Goal: Task Accomplishment & Management: Manage account settings

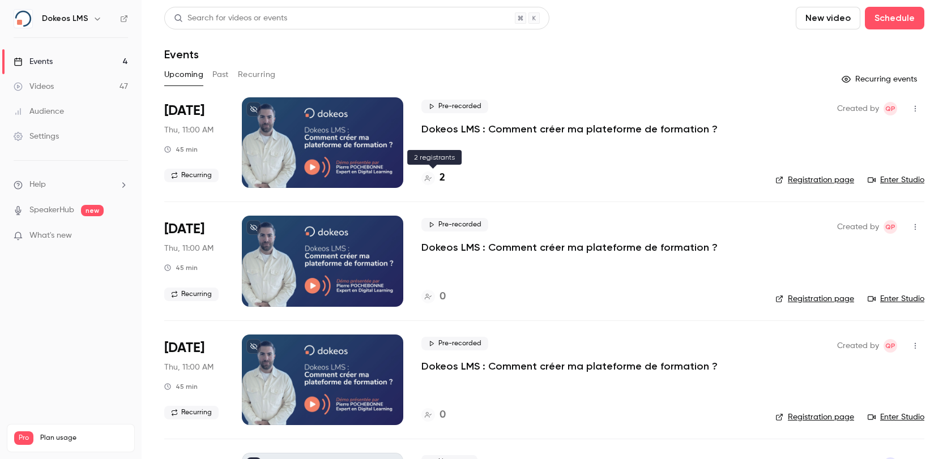
click at [435, 179] on div "2" at bounding box center [433, 177] width 24 height 15
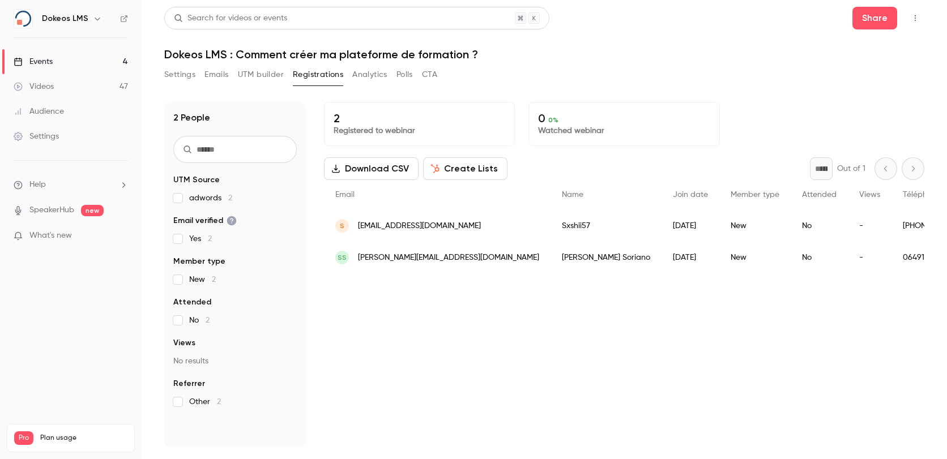
click at [424, 227] on span "lucasmullerdark@gmail.com" at bounding box center [419, 226] width 123 height 12
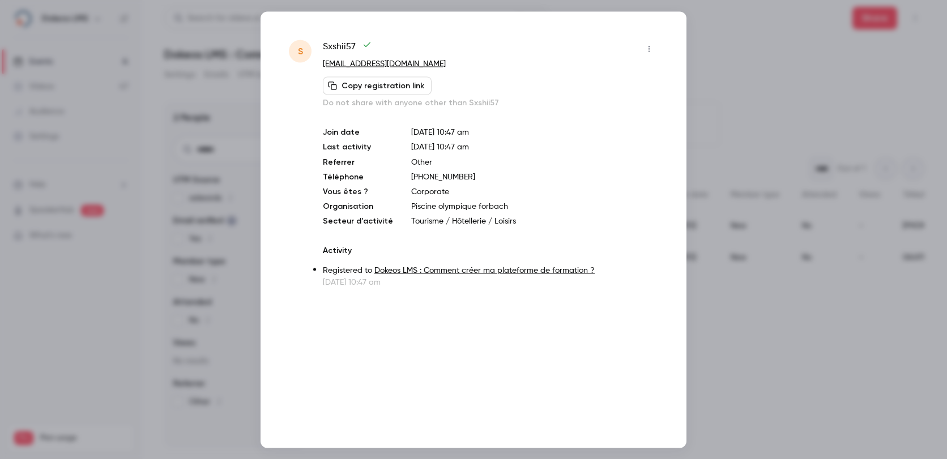
click at [337, 44] on span "Sxshii57" at bounding box center [347, 49] width 49 height 18
copy div "Sxshii57"
click at [749, 78] on div at bounding box center [473, 229] width 947 height 459
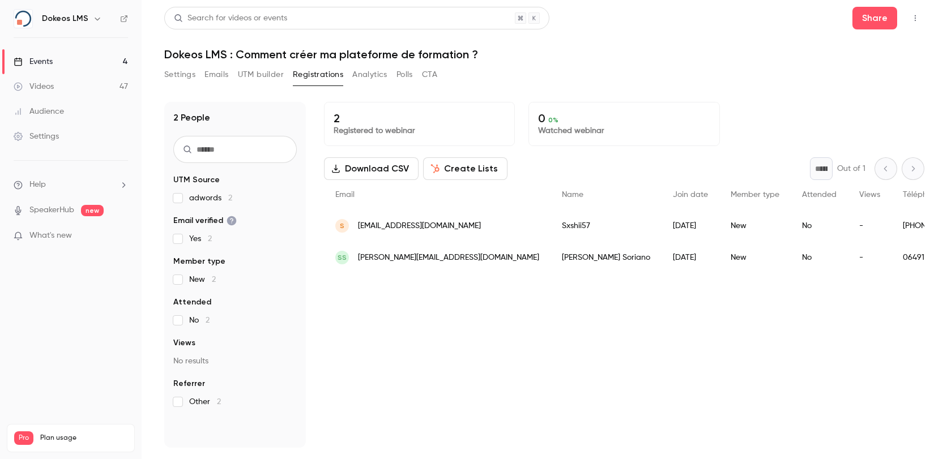
click at [54, 62] on link "Events 4" at bounding box center [71, 61] width 142 height 25
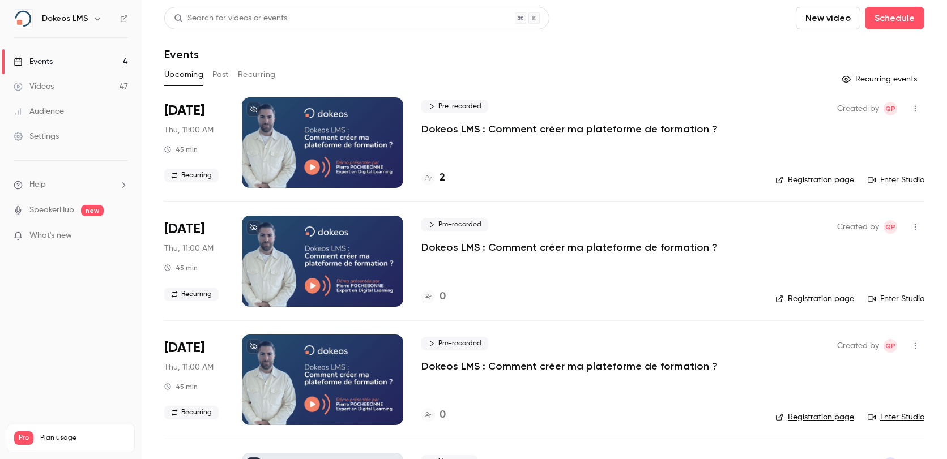
scroll to position [104, 0]
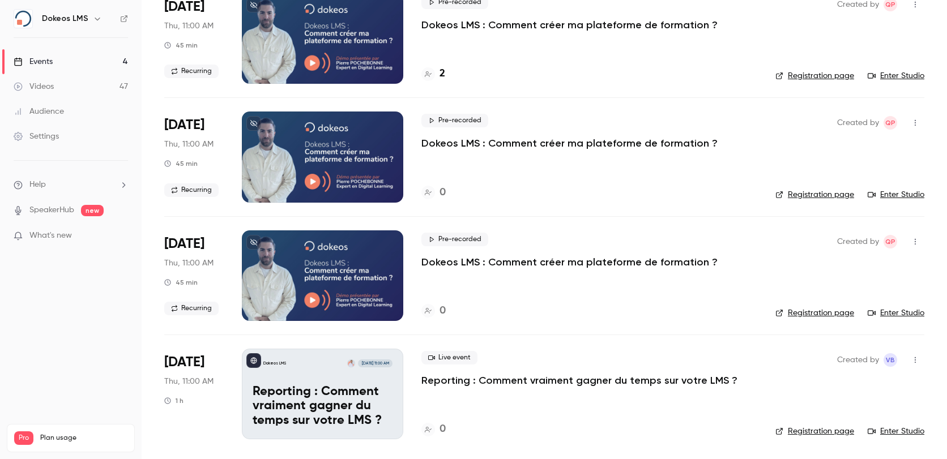
click at [316, 397] on p "Reporting : Comment vraiment gagner du temps sur votre LMS ?" at bounding box center [323, 407] width 140 height 44
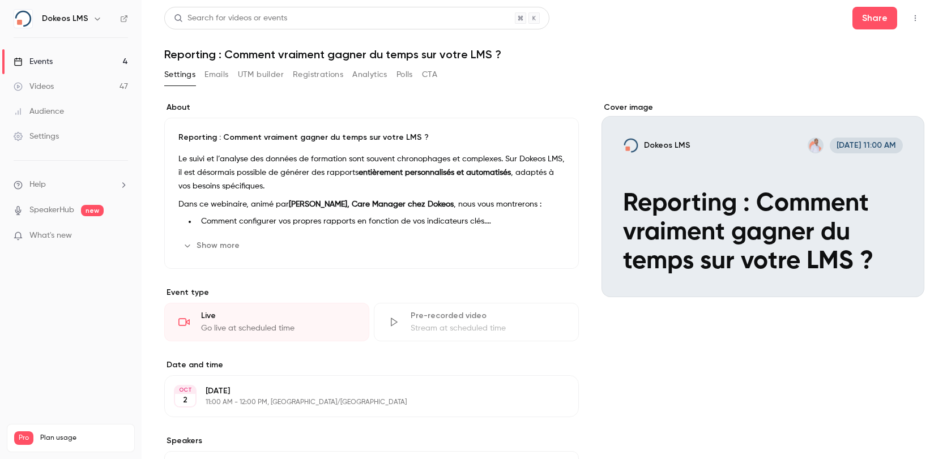
click at [528, 244] on icon "button" at bounding box center [532, 245] width 9 height 9
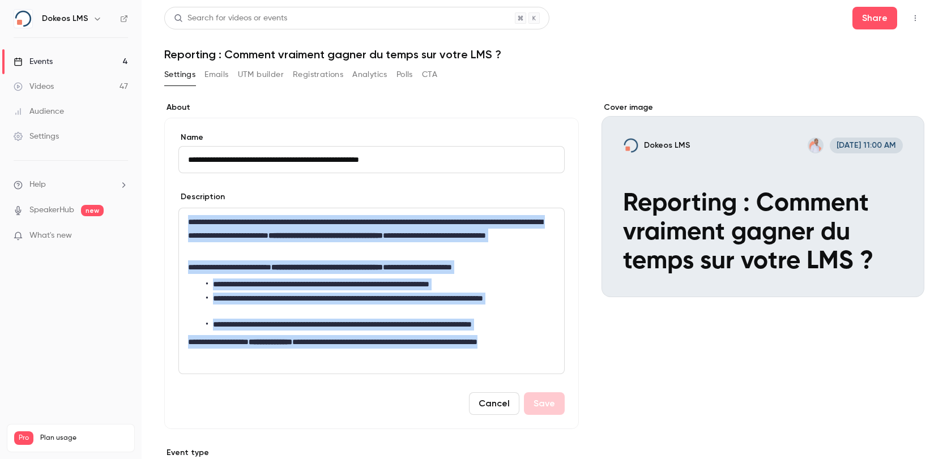
drag, startPoint x: 242, startPoint y: 362, endPoint x: 186, endPoint y: 222, distance: 150.7
click at [186, 222] on div "**********" at bounding box center [371, 290] width 385 height 165
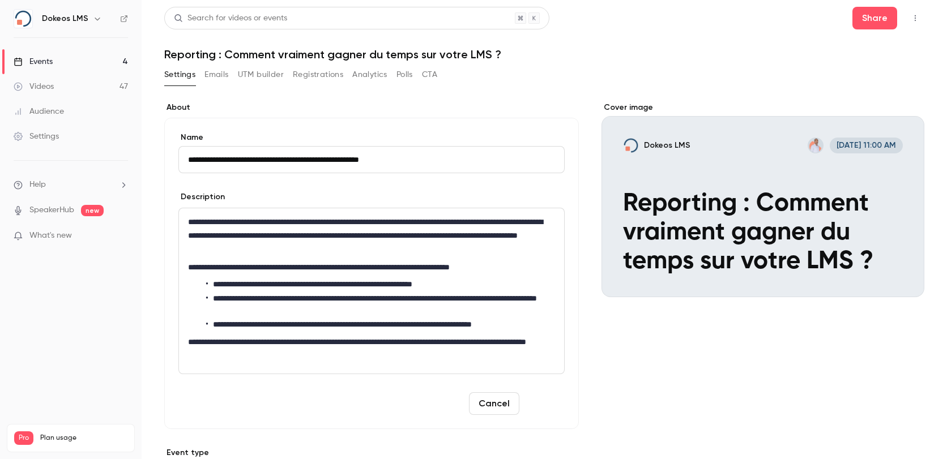
click at [531, 403] on button "Save" at bounding box center [544, 404] width 41 height 23
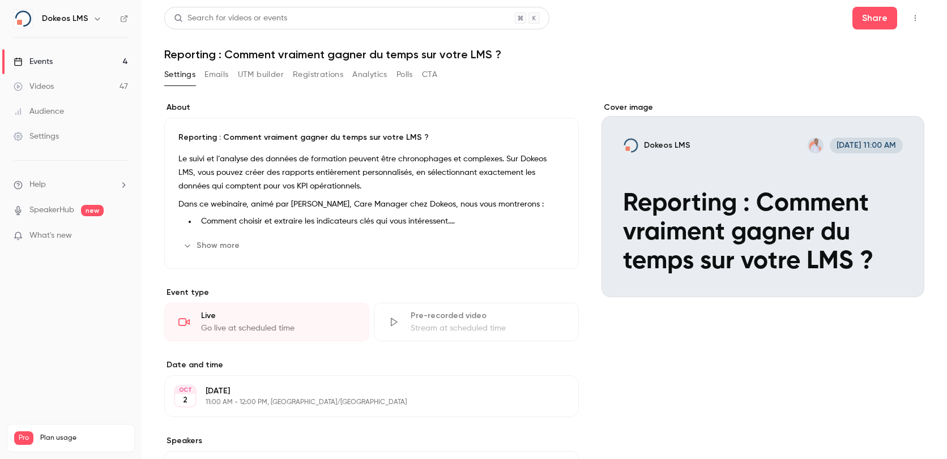
click at [334, 424] on div "About Reporting : Comment vraiment gagner du temps sur votre LMS ? Le suivi et …" at bounding box center [371, 361] width 415 height 518
drag, startPoint x: 285, startPoint y: 2, endPoint x: 782, endPoint y: 25, distance: 496.7
click at [754, 33] on header "Search for videos or events Share Reporting : Comment vraiment gagner du temps …" at bounding box center [544, 34] width 760 height 54
click at [863, 16] on button "Share" at bounding box center [874, 18] width 45 height 23
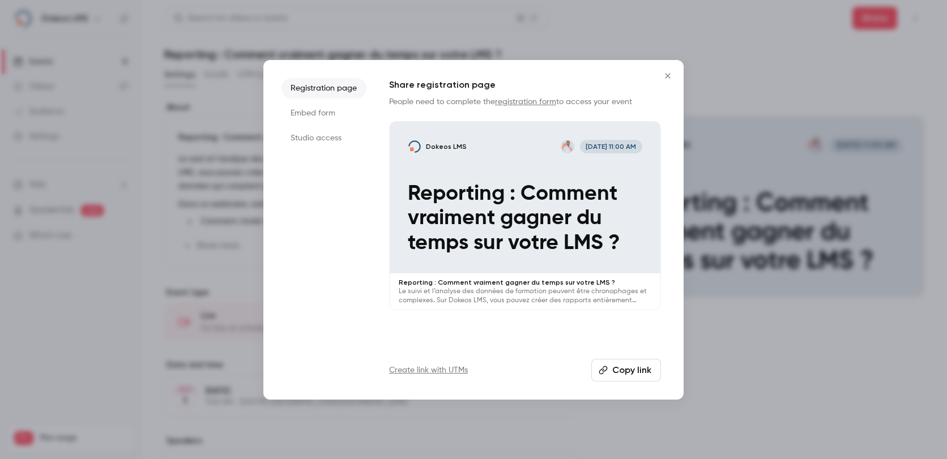
click at [625, 381] on button "Copy link" at bounding box center [626, 370] width 70 height 23
click at [782, 369] on div at bounding box center [473, 229] width 947 height 459
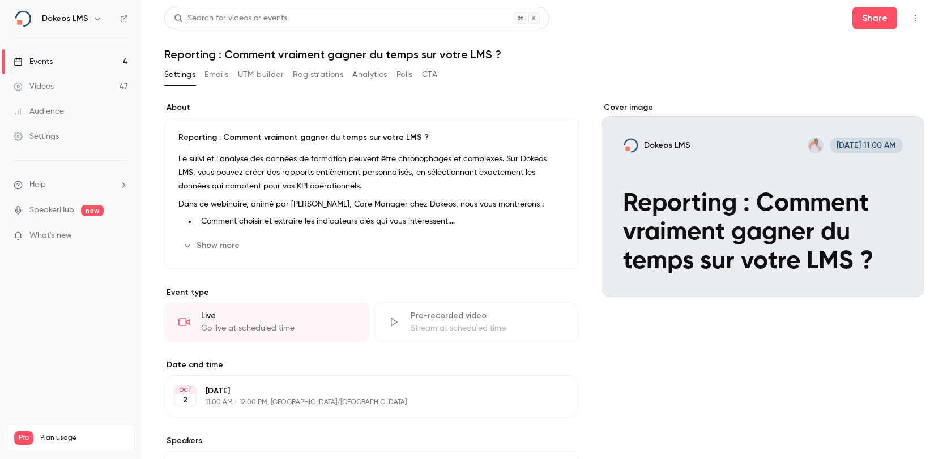
click at [203, 242] on button "Show more" at bounding box center [212, 246] width 68 height 18
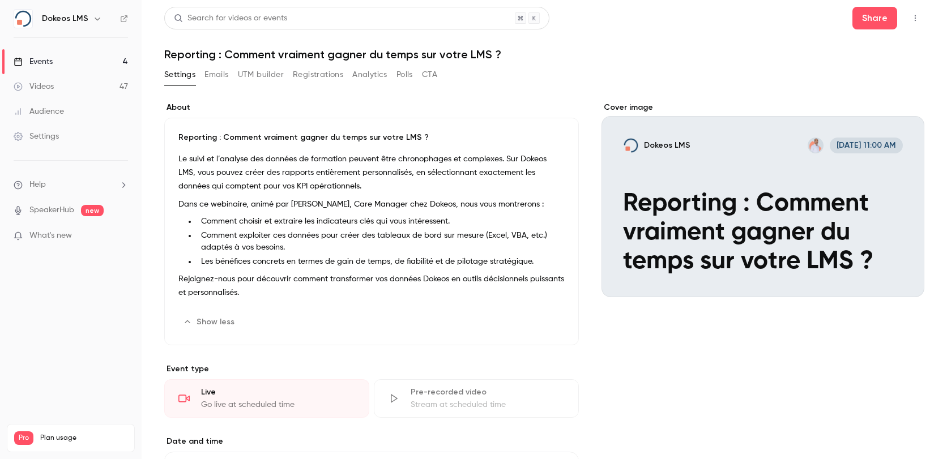
click at [534, 319] on button "Edit" at bounding box center [543, 322] width 41 height 18
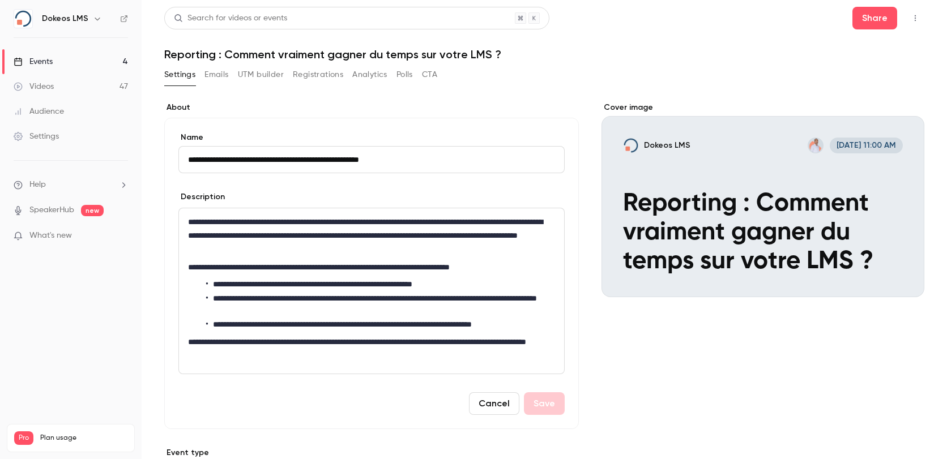
click at [244, 338] on p "**********" at bounding box center [368, 348] width 361 height 27
click at [542, 404] on button "Save" at bounding box center [544, 404] width 41 height 23
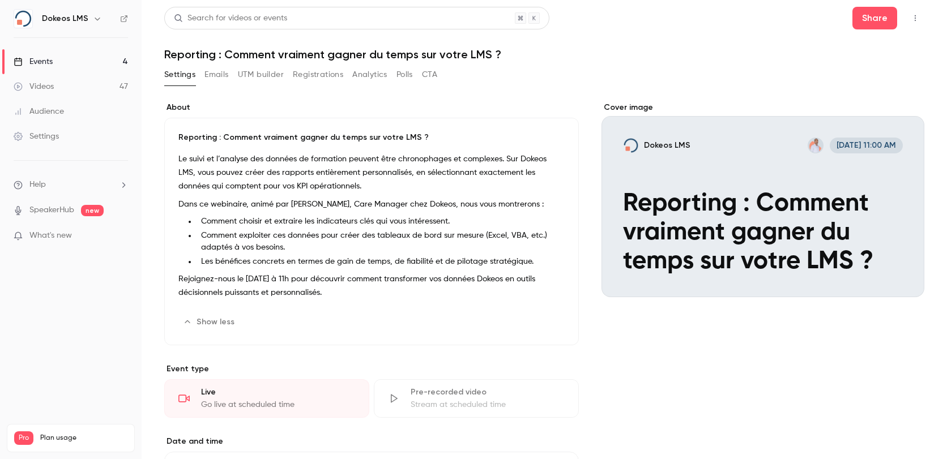
click at [373, 53] on h1 "Reporting : Comment vraiment gagner du temps sur votre LMS ?" at bounding box center [544, 55] width 760 height 14
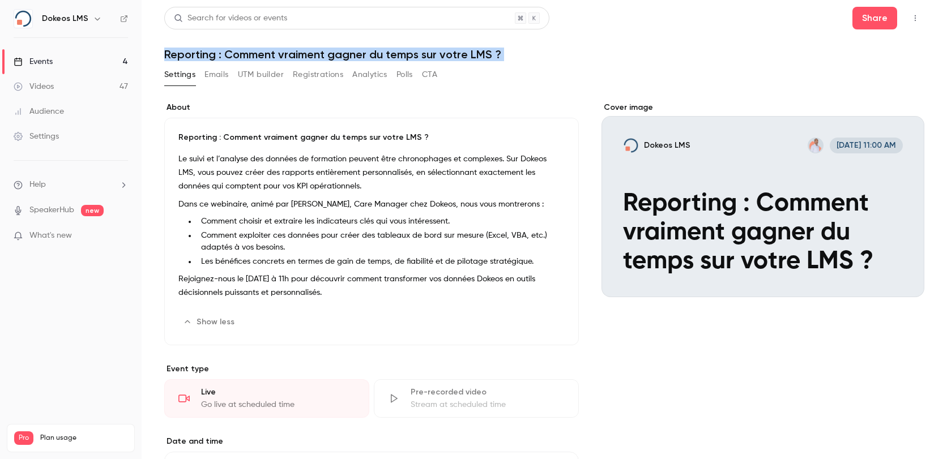
click at [373, 53] on h1 "Reporting : Comment vraiment gagner du temps sur votre LMS ?" at bounding box center [544, 55] width 760 height 14
copy div "Reporting : Comment vraiment gagner du temps sur votre LMS ? Settings Emails UT…"
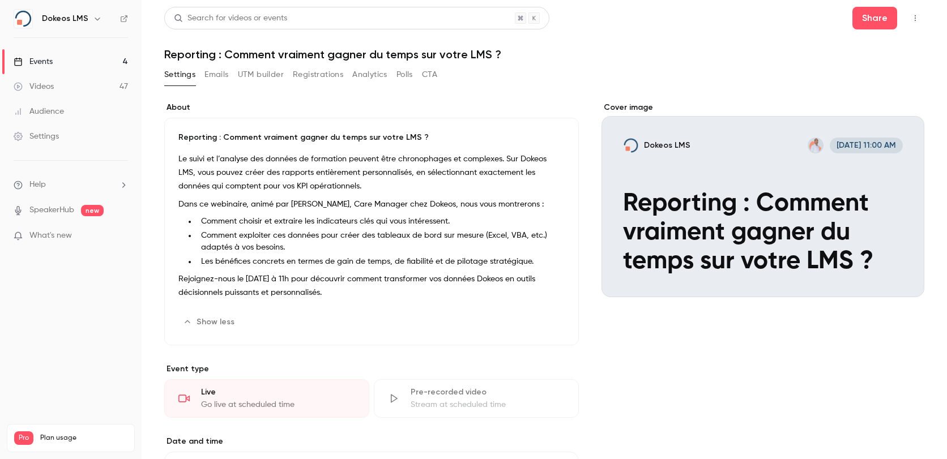
click at [720, 399] on div "Cover image Dokeos LMS Oct 2, 11:00 AM Reporting : Comment vraiment gagner du t…" at bounding box center [763, 399] width 323 height 595
click at [371, 202] on p "Dans ce webinaire, animé par Salim Arrebei, Care Manager chez Dokeos, nous vous…" at bounding box center [371, 205] width 386 height 14
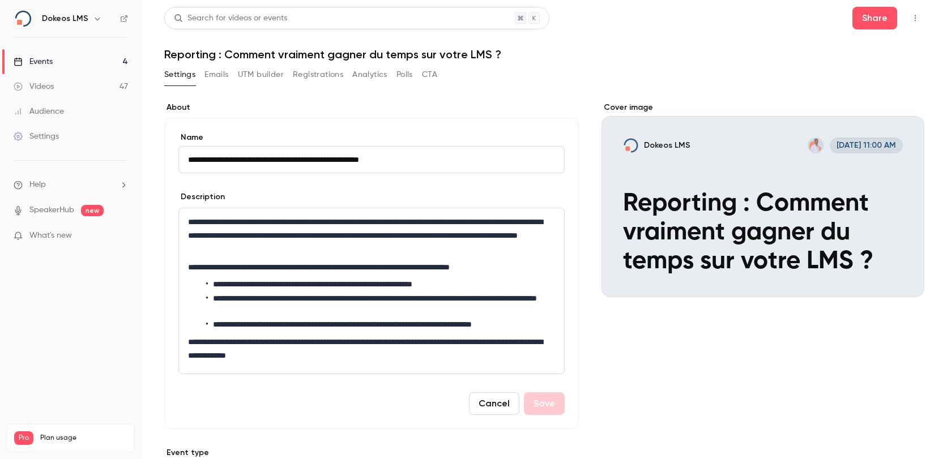
click at [351, 266] on p "**********" at bounding box center [368, 268] width 361 height 14
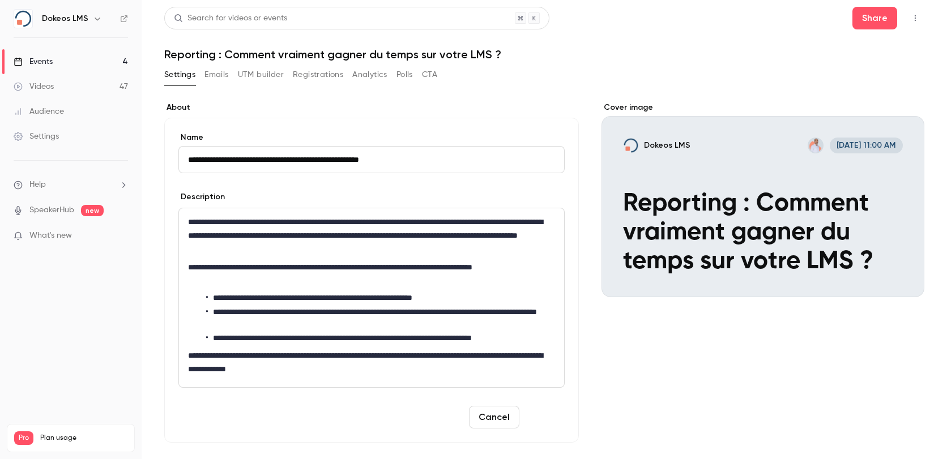
click at [531, 414] on button "Save" at bounding box center [544, 417] width 41 height 23
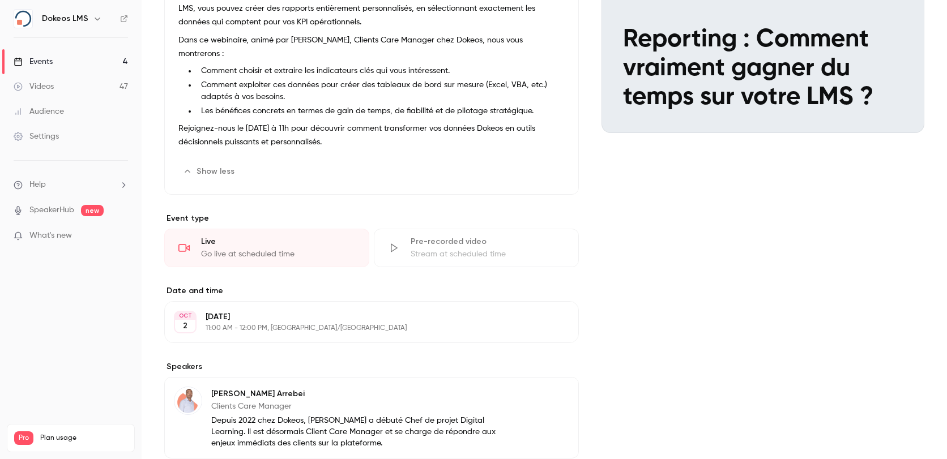
scroll to position [44, 0]
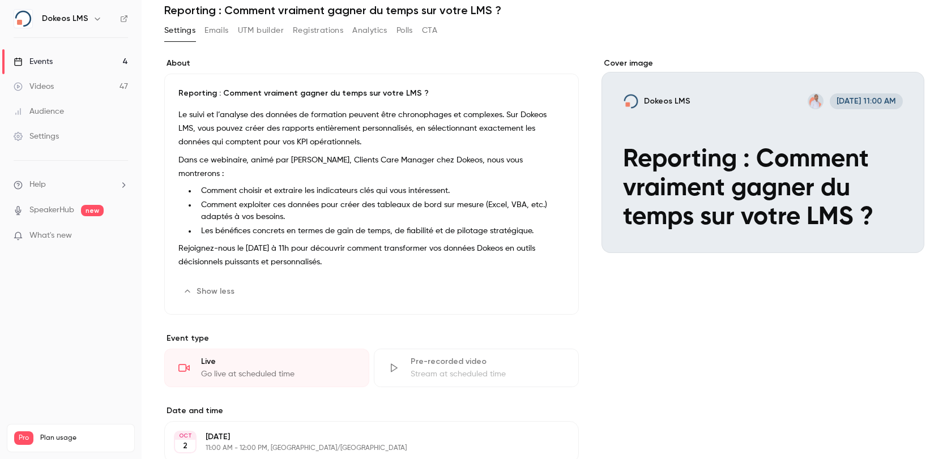
click at [267, 199] on li "Comment exploiter ces données pour créer des tableaux de bord sur mesure (Excel…" at bounding box center [381, 211] width 368 height 24
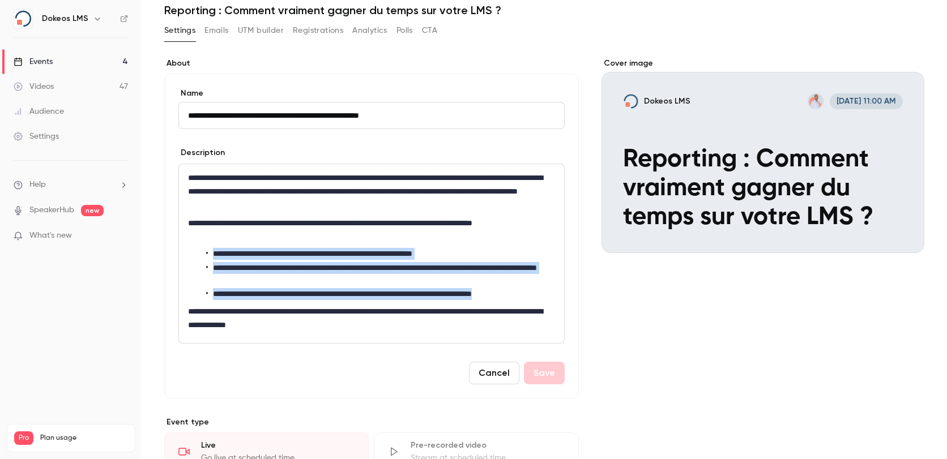
drag, startPoint x: 544, startPoint y: 293, endPoint x: 212, endPoint y: 250, distance: 334.8
click at [212, 250] on ul "**********" at bounding box center [371, 274] width 367 height 52
copy ul "**********"
click at [42, 84] on div "Videos" at bounding box center [34, 86] width 40 height 11
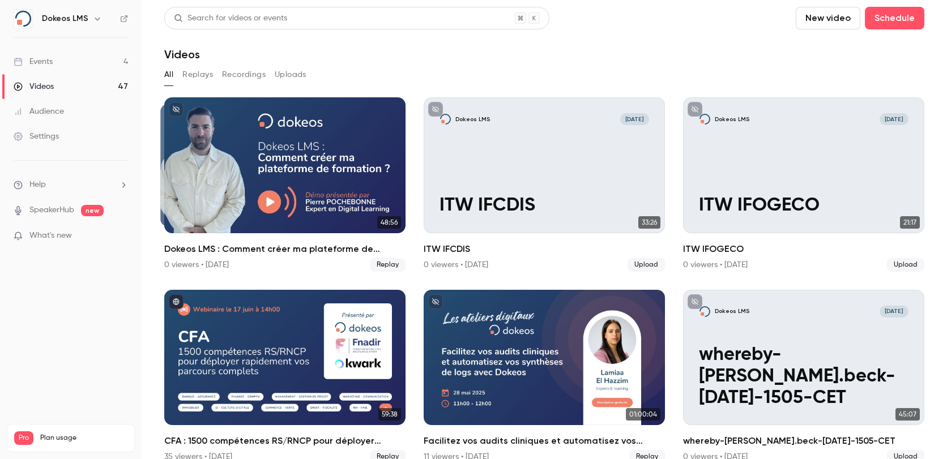
click at [62, 63] on link "Events 4" at bounding box center [71, 61] width 142 height 25
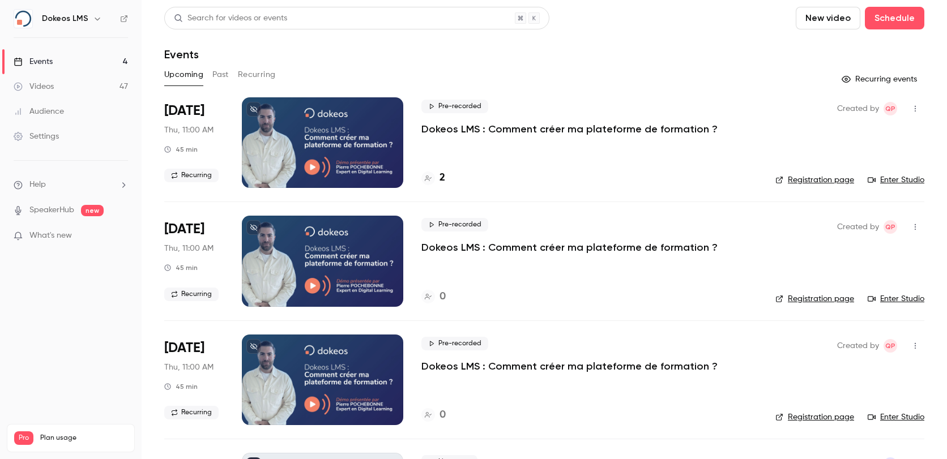
scroll to position [104, 0]
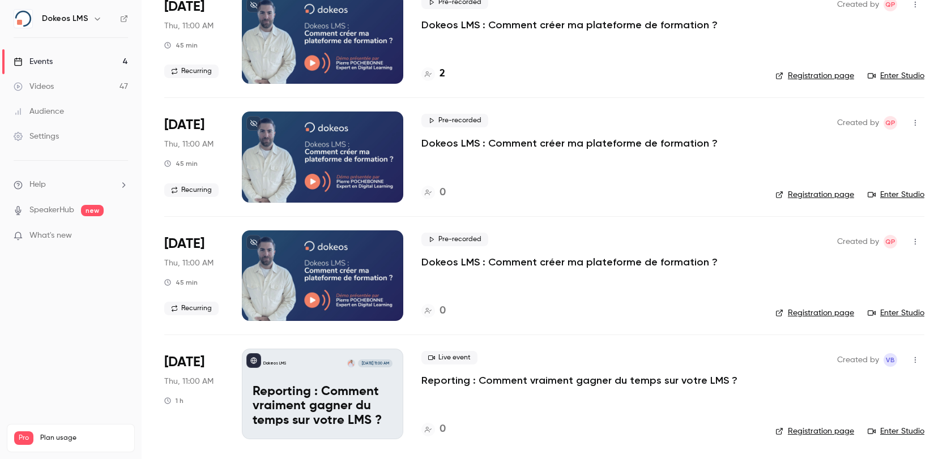
click at [323, 383] on div "Dokeos LMS Oct 2, 11:00 AM Reporting : Comment vraiment gagner du temps sur vot…" at bounding box center [322, 394] width 161 height 91
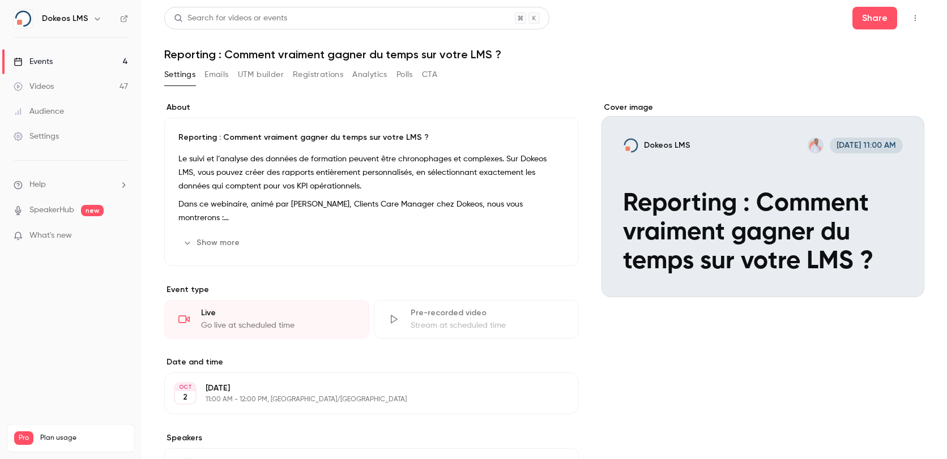
click at [199, 246] on button "Show more" at bounding box center [212, 243] width 68 height 18
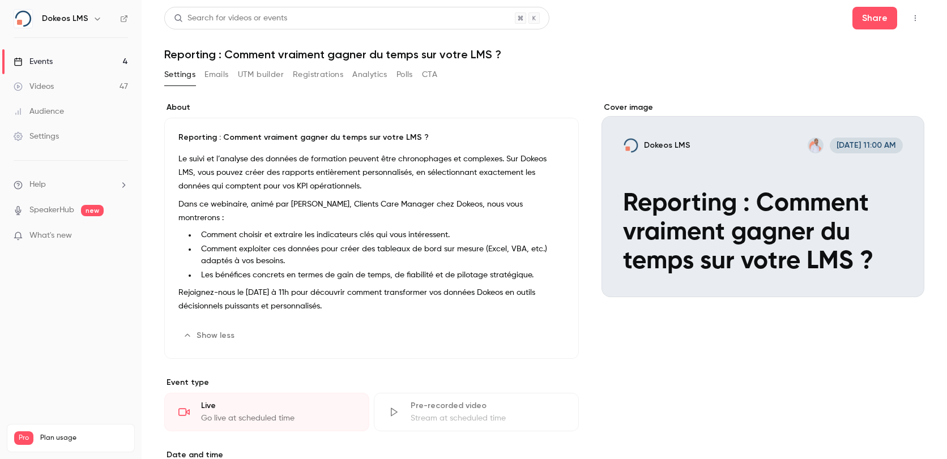
click at [297, 270] on li "Les bénéfices concrets en termes de gain de temps, de fiabilité et de pilotage …" at bounding box center [381, 276] width 368 height 12
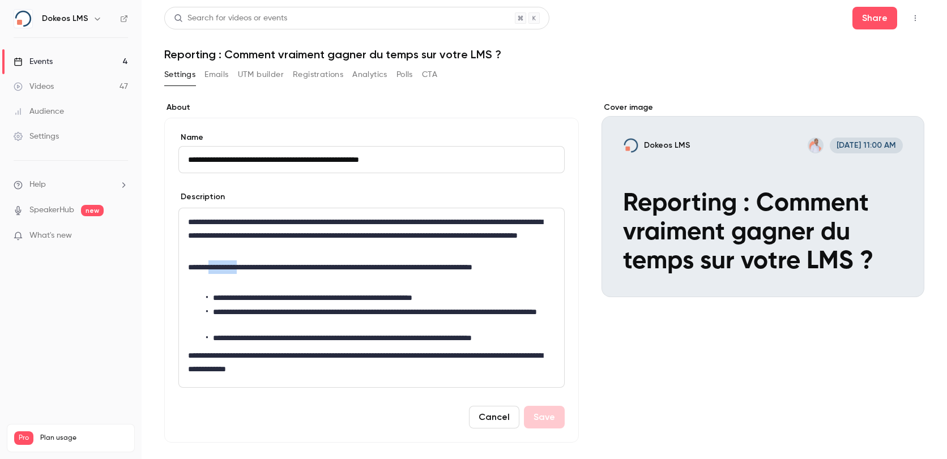
drag, startPoint x: 254, startPoint y: 267, endPoint x: 218, endPoint y: 265, distance: 35.7
click at [218, 265] on p "**********" at bounding box center [368, 274] width 361 height 27
click at [531, 413] on button "Save" at bounding box center [544, 417] width 41 height 23
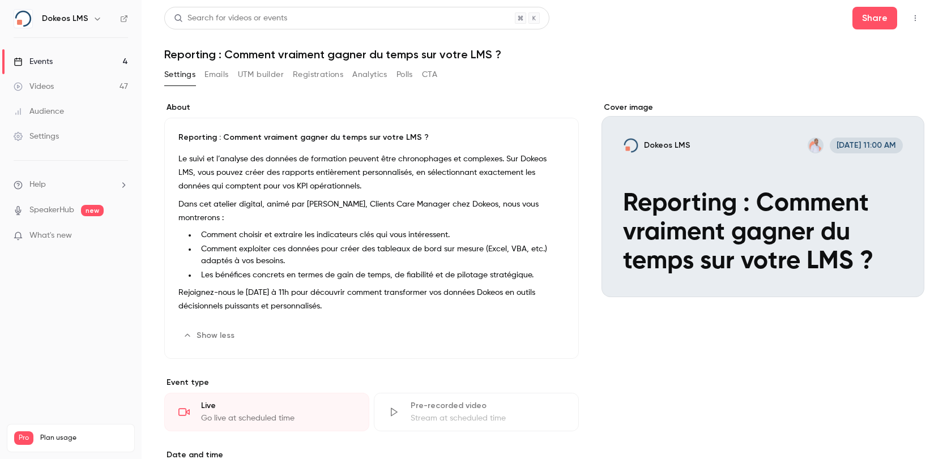
click at [39, 55] on link "Events 4" at bounding box center [71, 61] width 142 height 25
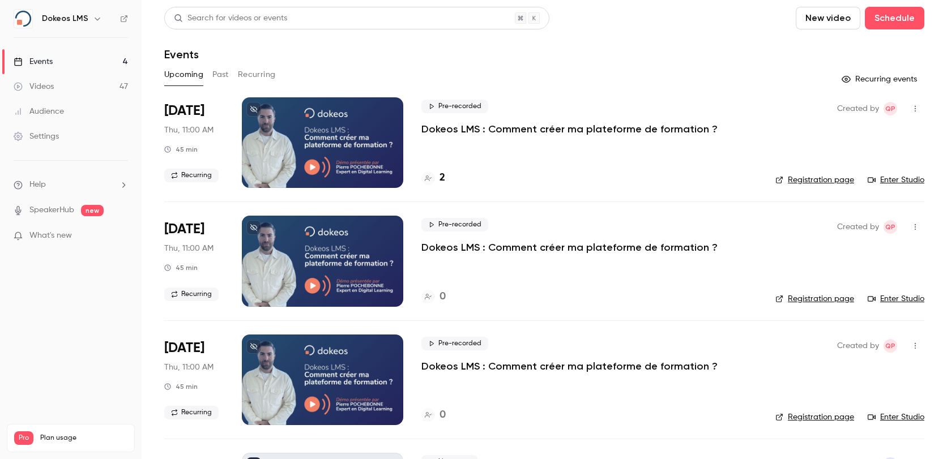
click at [461, 129] on p "Dokeos LMS : Comment créer ma plateforme de formation ?" at bounding box center [569, 129] width 296 height 14
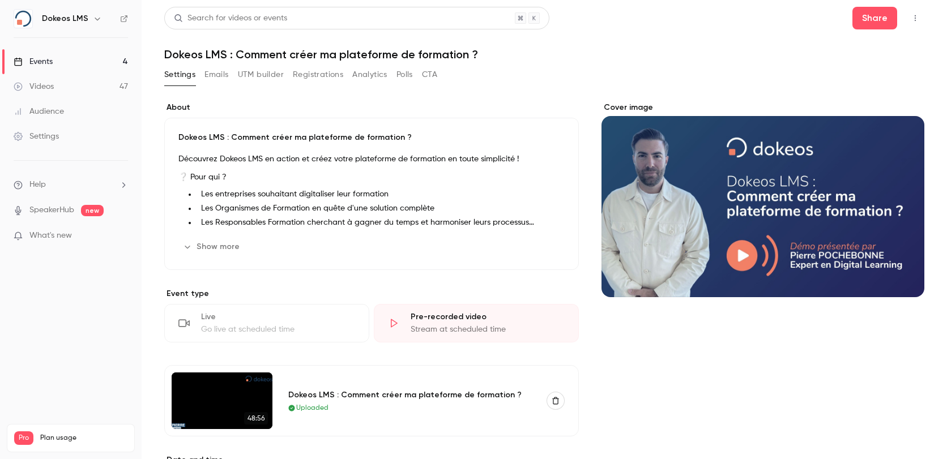
click at [426, 314] on div "Pre-recorded video" at bounding box center [488, 317] width 154 height 11
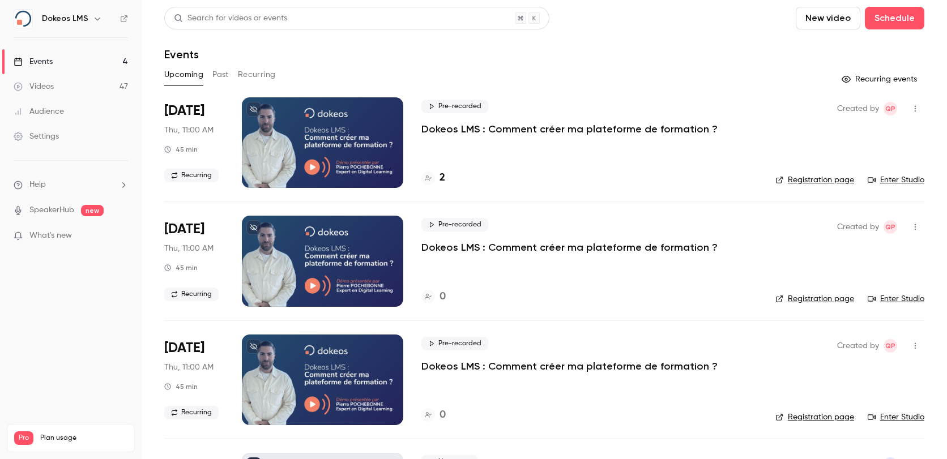
click at [872, 178] on link "Enter Studio" at bounding box center [896, 179] width 57 height 11
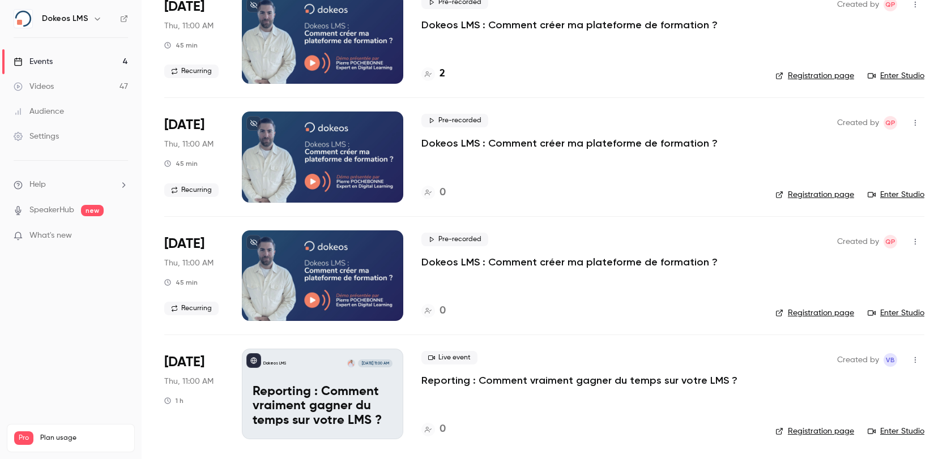
scroll to position [104, 0]
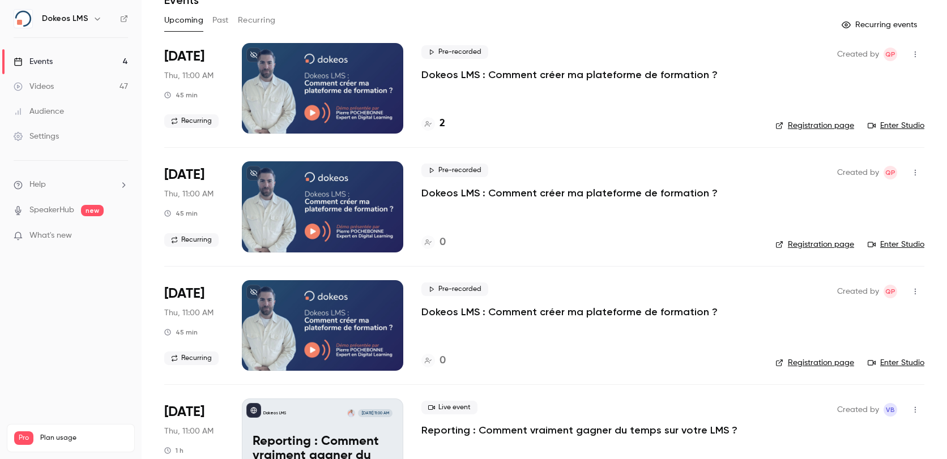
scroll to position [104, 0]
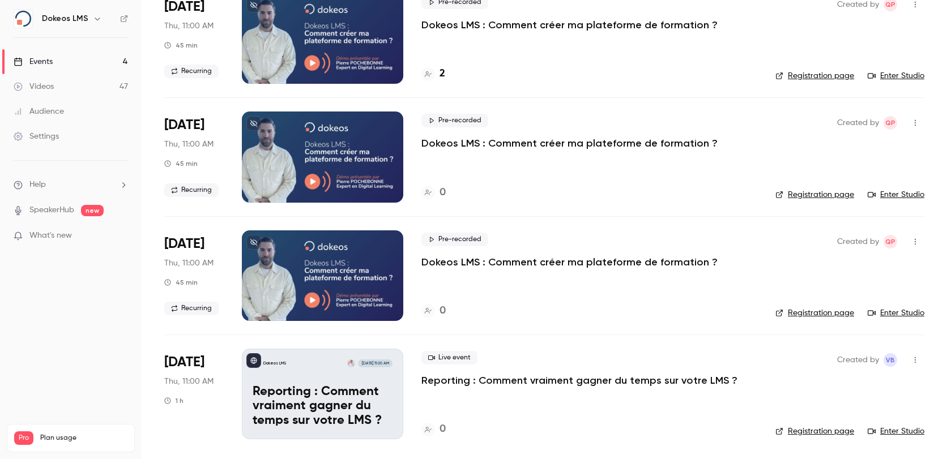
click at [512, 380] on p "Reporting : Comment vraiment gagner du temps sur votre LMS ?" at bounding box center [579, 381] width 316 height 14
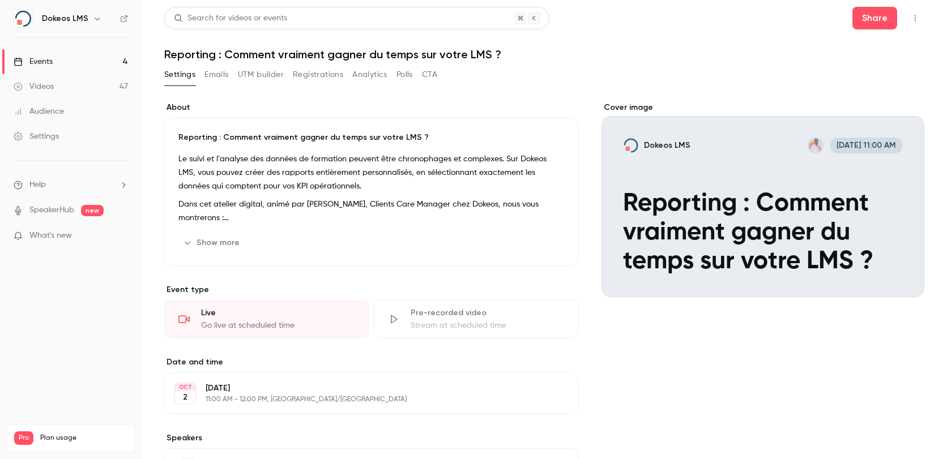
click at [223, 75] on button "Emails" at bounding box center [216, 75] width 24 height 18
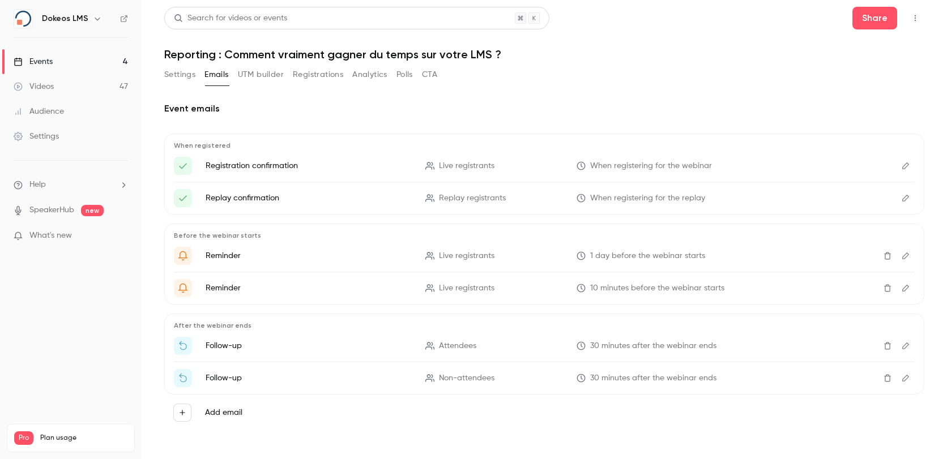
click at [274, 77] on button "UTM builder" at bounding box center [261, 75] width 46 height 18
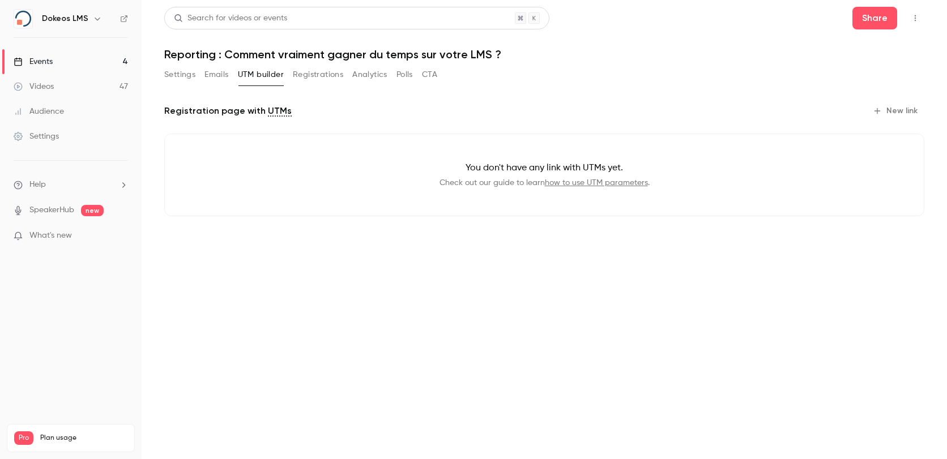
click at [905, 109] on button "New link" at bounding box center [896, 111] width 56 height 18
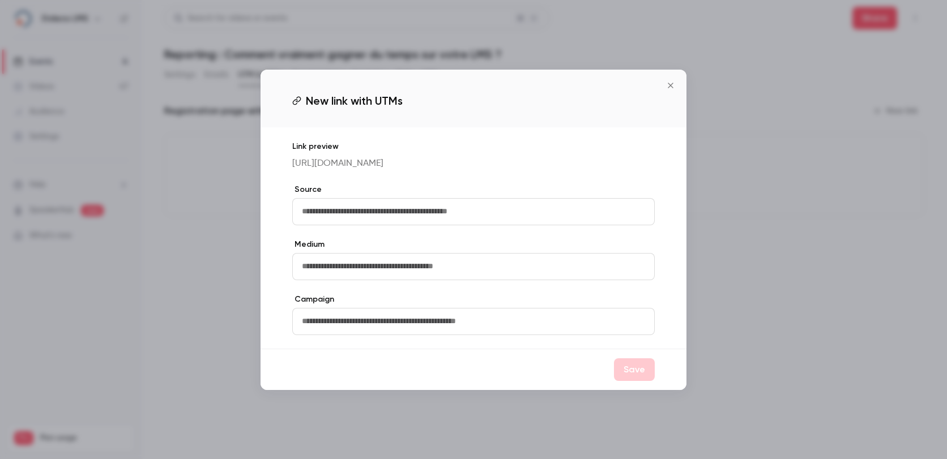
click at [440, 223] on input "text" at bounding box center [473, 211] width 363 height 27
type input "********"
click at [630, 374] on button "Save" at bounding box center [634, 370] width 41 height 23
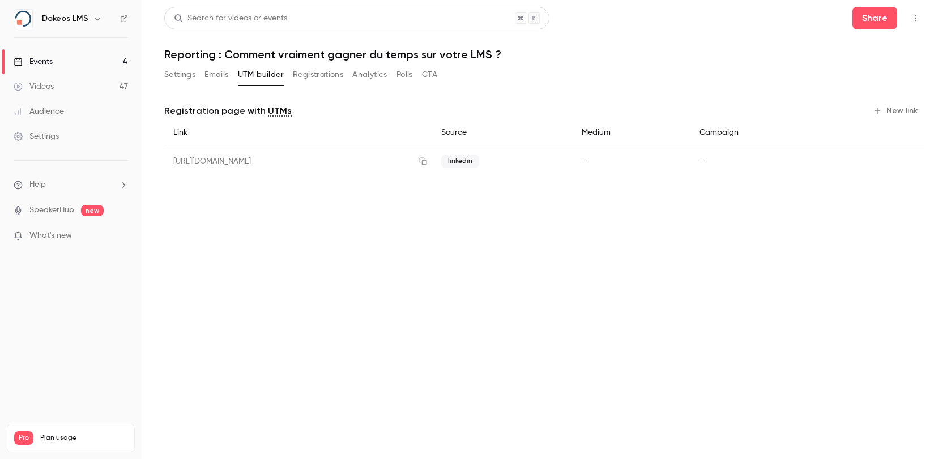
click at [898, 110] on button "New link" at bounding box center [896, 111] width 56 height 18
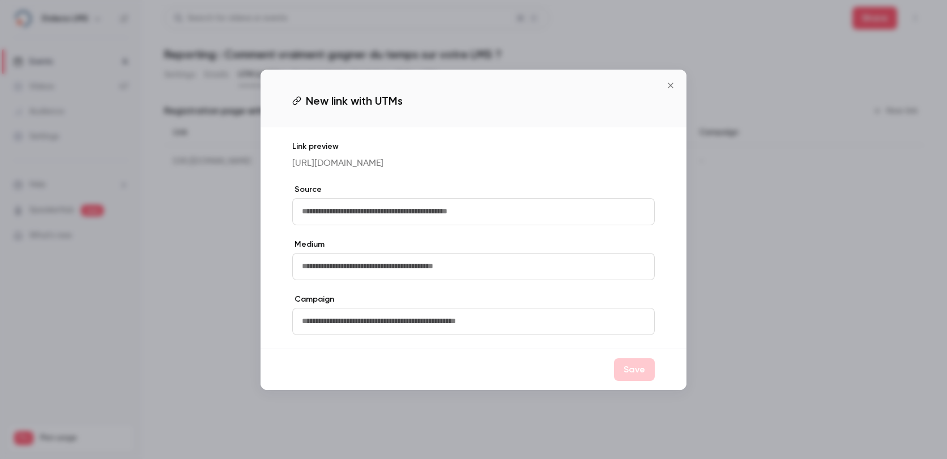
click at [489, 225] on input "text" at bounding box center [473, 211] width 363 height 27
type input "****"
click at [577, 244] on div "Link preview [URL][DOMAIN_NAME] Source **** Medium Campaign" at bounding box center [474, 237] width 426 height 221
click at [635, 370] on button "Save" at bounding box center [634, 370] width 41 height 23
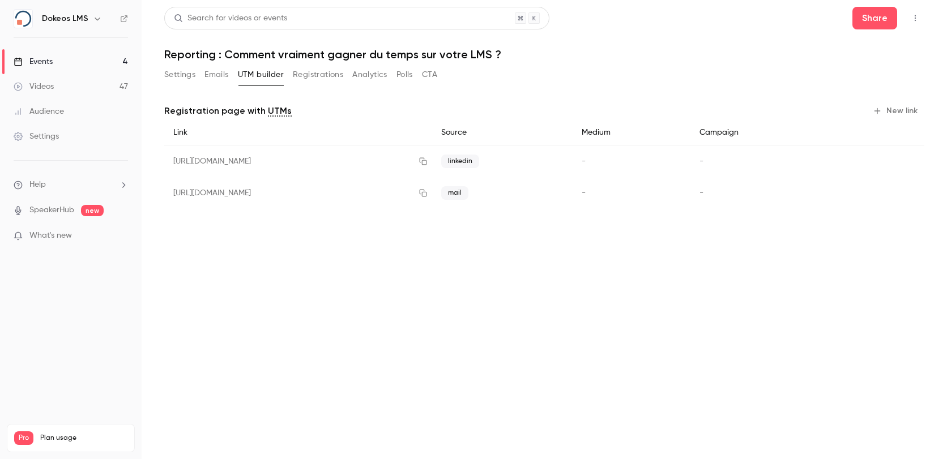
click at [894, 110] on button "New link" at bounding box center [896, 111] width 56 height 18
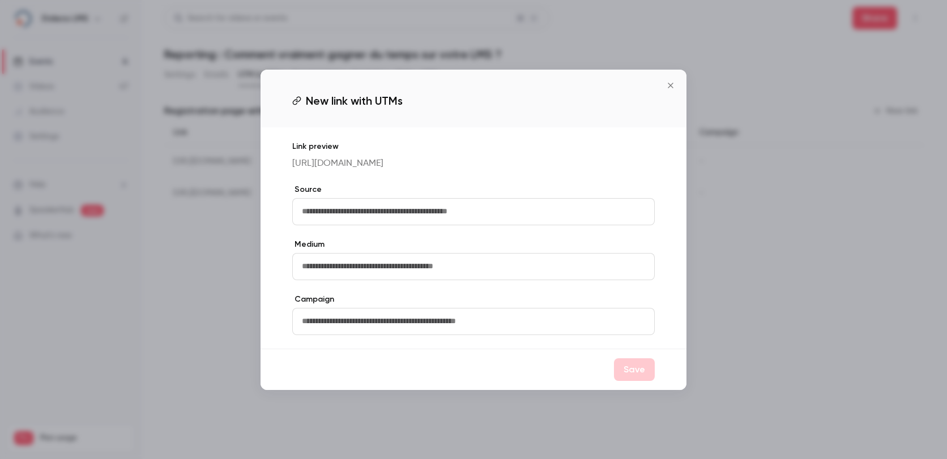
click at [476, 223] on input "text" at bounding box center [473, 211] width 363 height 27
type input "********"
click at [625, 377] on button "Save" at bounding box center [634, 370] width 41 height 23
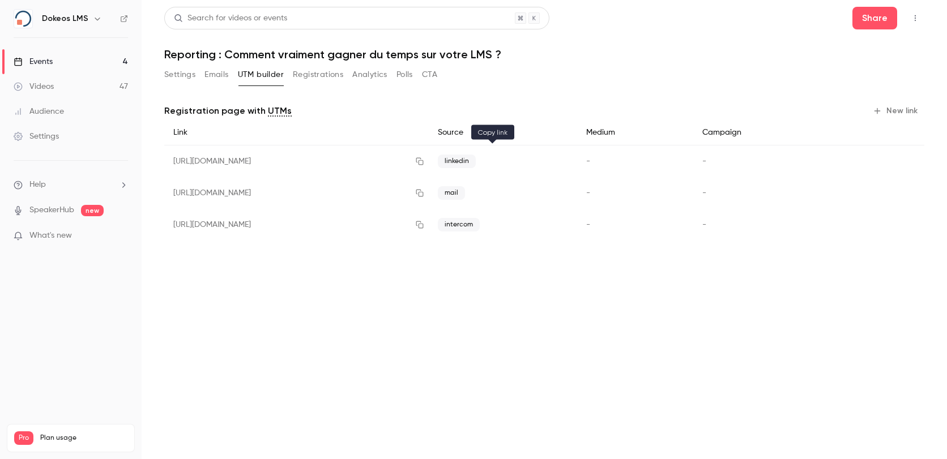
click at [424, 163] on icon "button" at bounding box center [419, 161] width 9 height 8
click at [424, 164] on icon "button" at bounding box center [419, 161] width 7 height 7
click at [424, 193] on icon "button" at bounding box center [419, 193] width 7 height 7
click at [424, 193] on icon "button" at bounding box center [419, 193] width 9 height 8
click at [905, 106] on button "New link" at bounding box center [896, 111] width 56 height 18
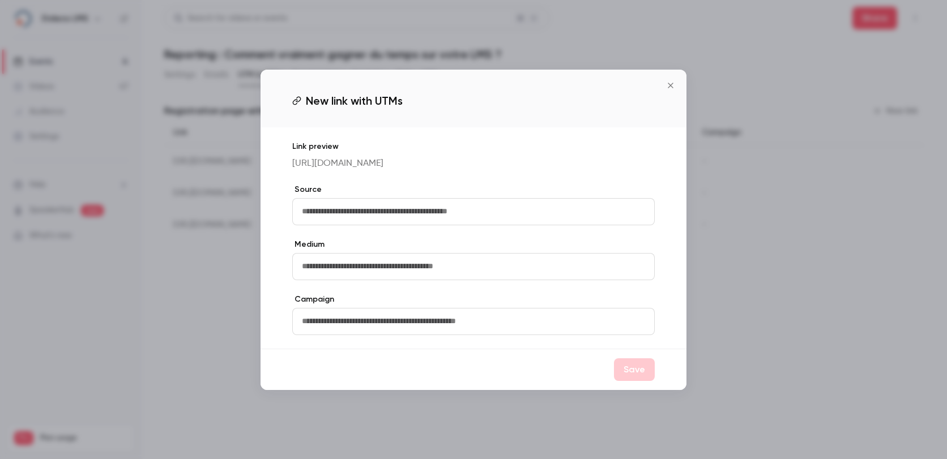
drag, startPoint x: 428, startPoint y: 211, endPoint x: 447, endPoint y: 207, distance: 19.8
click at [428, 211] on input "text" at bounding box center [473, 211] width 363 height 27
type input "*"
type input "**********"
click at [639, 376] on button "Save" at bounding box center [634, 370] width 41 height 23
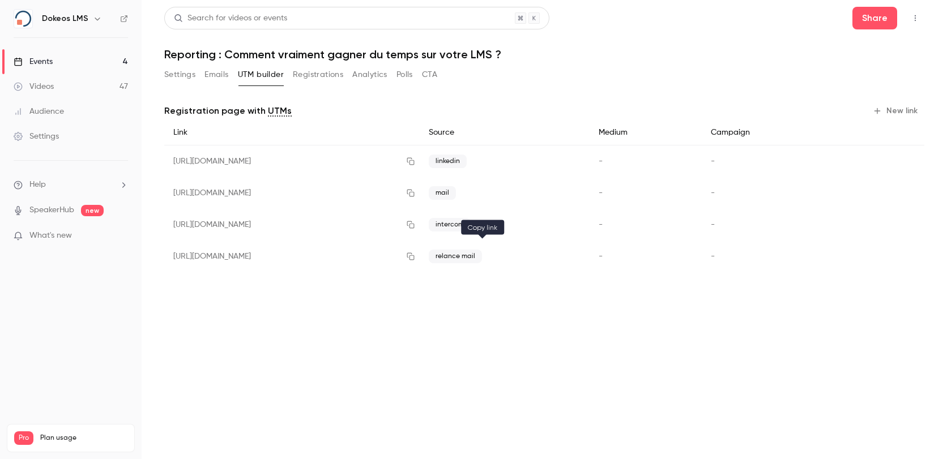
click at [415, 258] on icon "button" at bounding box center [410, 257] width 9 height 8
click at [182, 78] on button "Settings" at bounding box center [179, 75] width 31 height 18
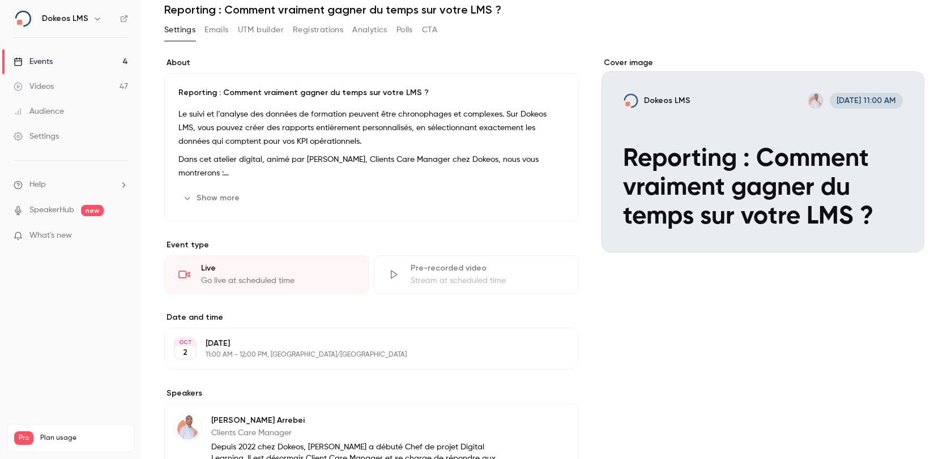
scroll to position [41, 0]
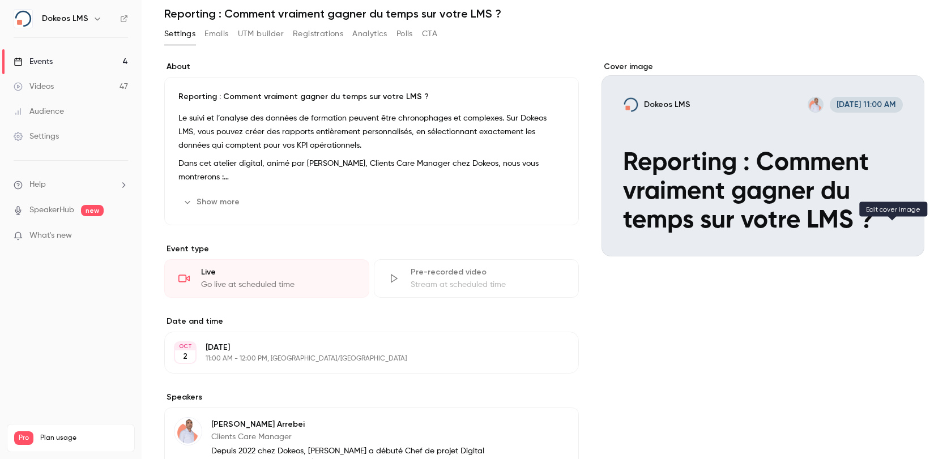
click at [898, 233] on icon "Cover image" at bounding box center [904, 236] width 12 height 9
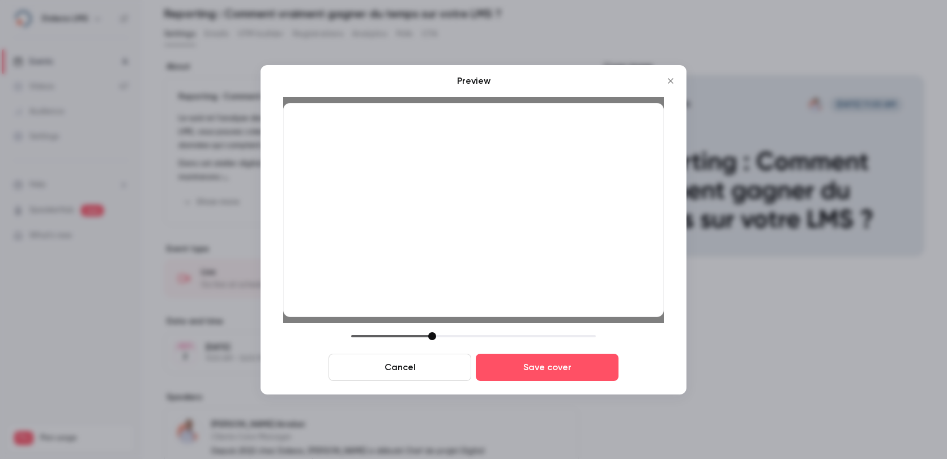
click at [435, 338] on div at bounding box center [432, 336] width 8 height 8
click at [560, 367] on button "Save cover" at bounding box center [547, 367] width 143 height 27
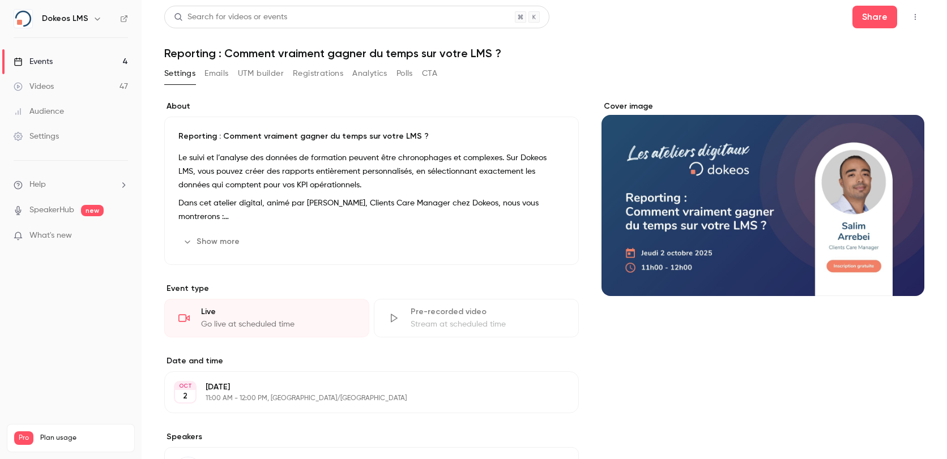
scroll to position [0, 0]
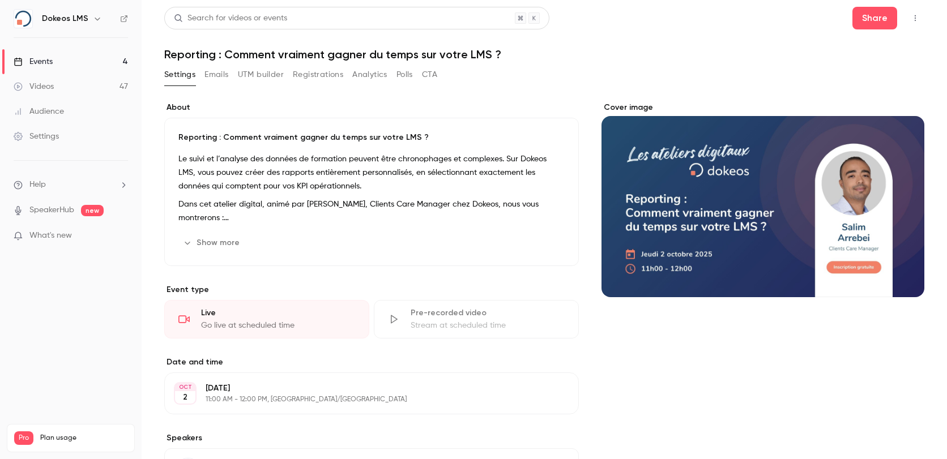
click at [54, 84] on link "Videos 47" at bounding box center [71, 86] width 142 height 25
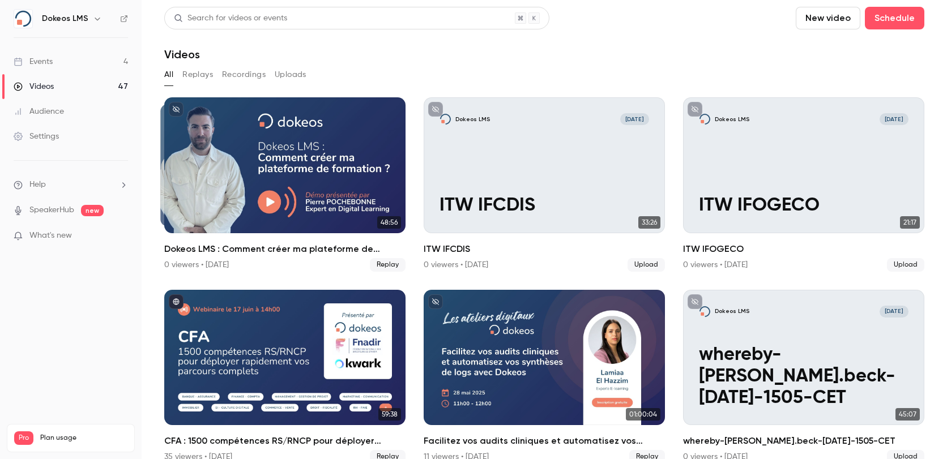
click at [61, 59] on link "Events 4" at bounding box center [71, 61] width 142 height 25
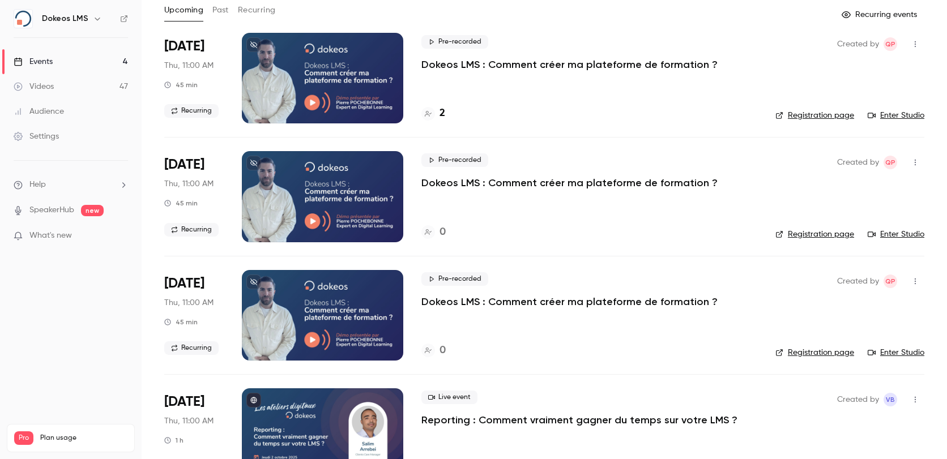
scroll to position [104, 0]
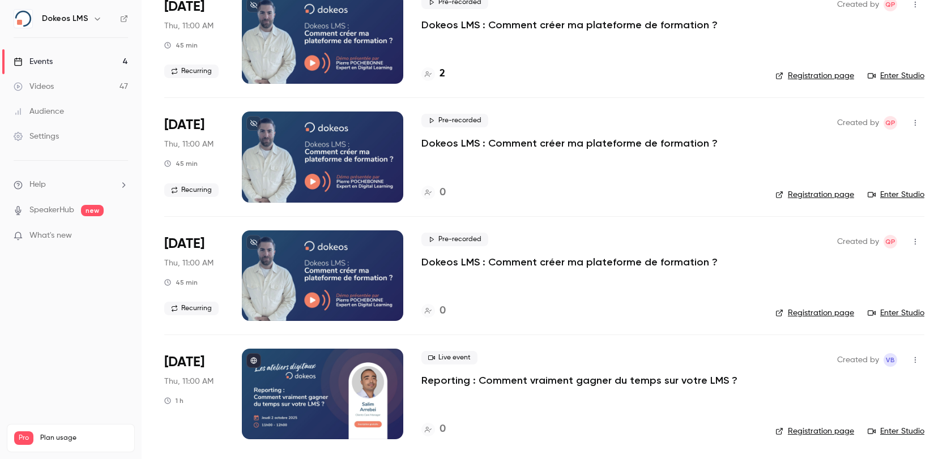
click at [498, 379] on p "Reporting : Comment vraiment gagner du temps sur votre LMS ?" at bounding box center [579, 381] width 316 height 14
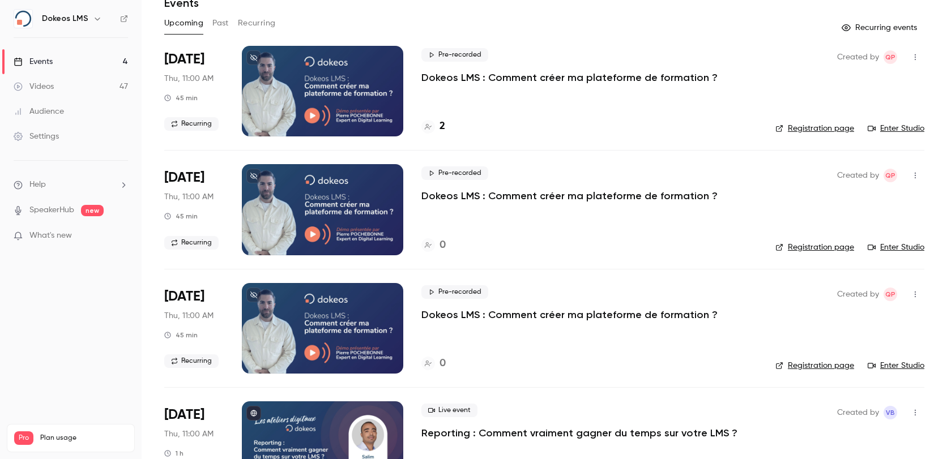
scroll to position [29, 0]
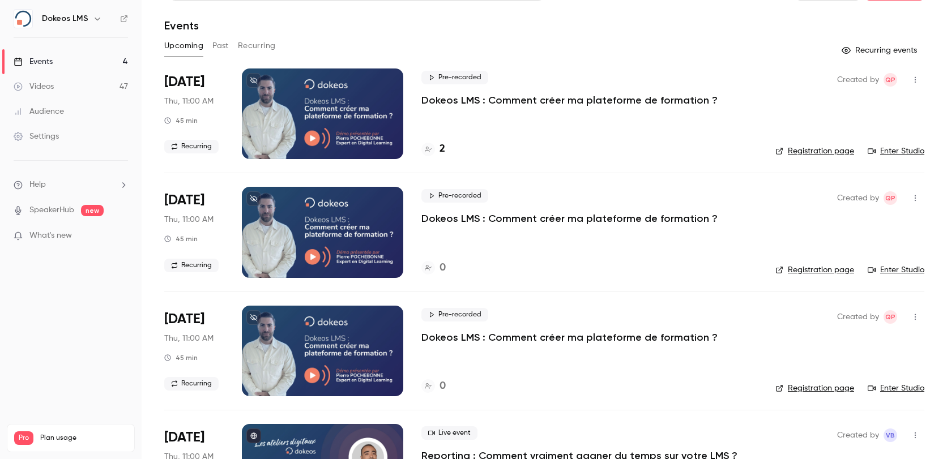
click at [872, 146] on link "Enter Studio" at bounding box center [896, 151] width 57 height 11
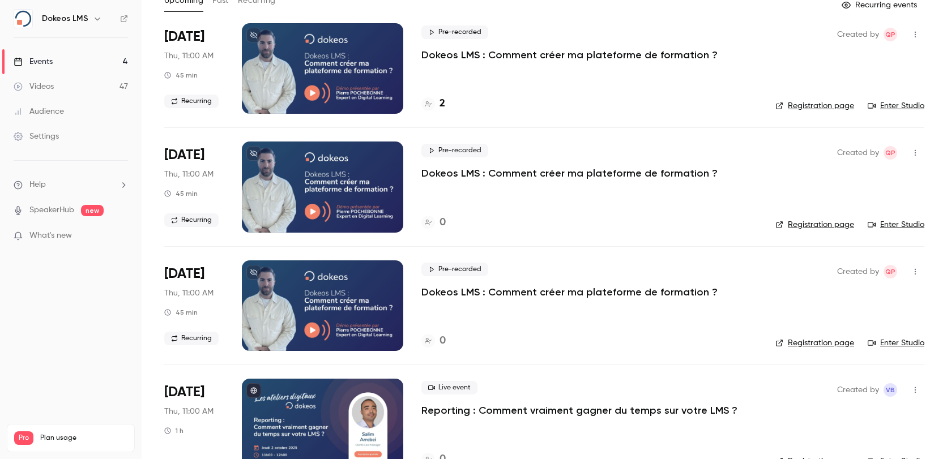
scroll to position [104, 0]
